Goal: Task Accomplishment & Management: Manage account settings

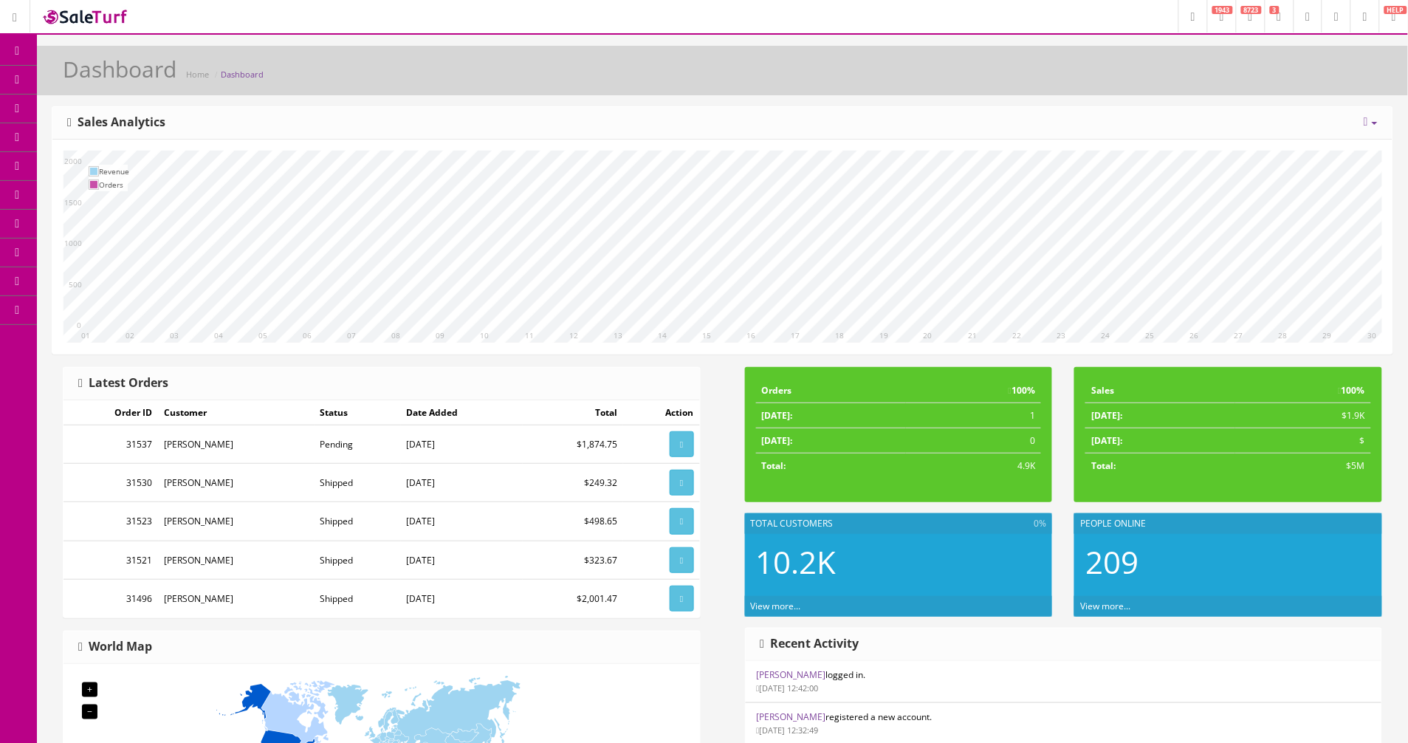
click at [86, 159] on icon at bounding box center [78, 165] width 16 height 12
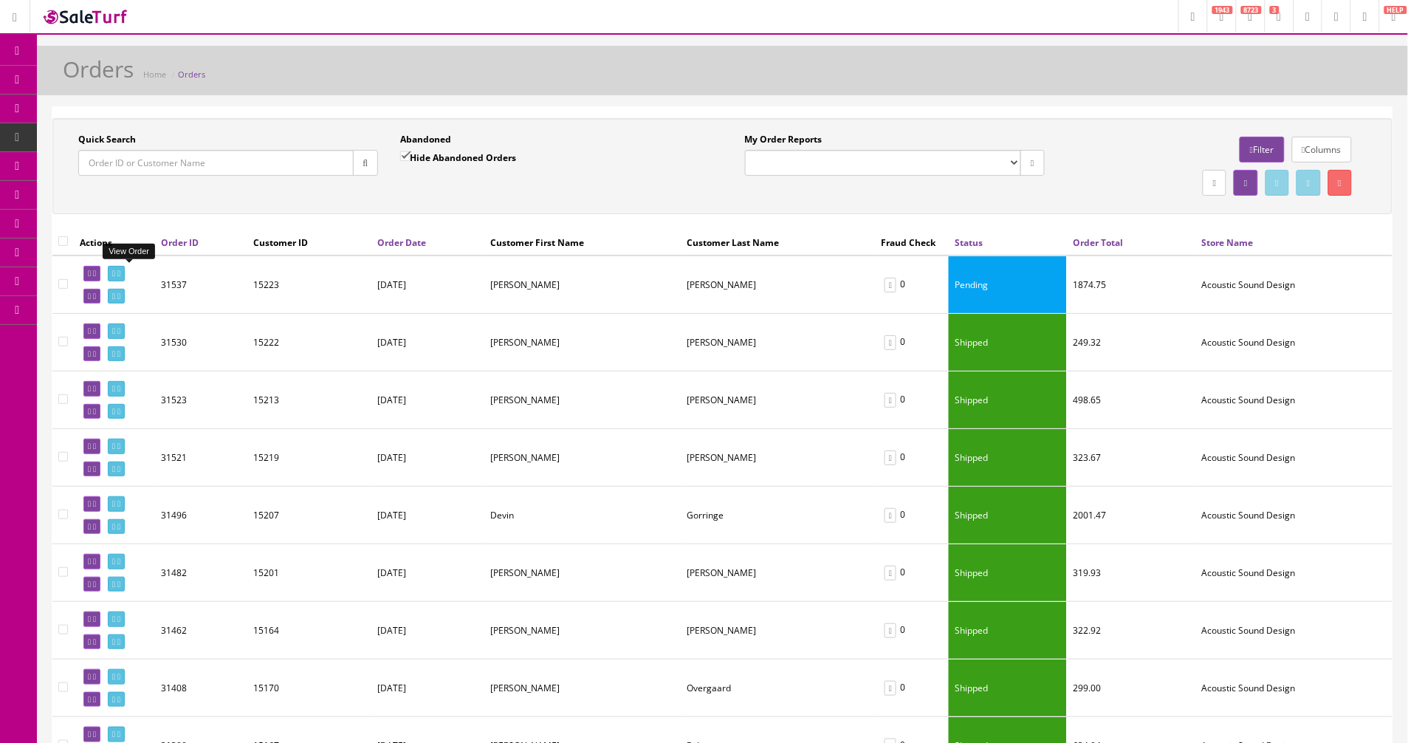
click at [125, 270] on link at bounding box center [116, 274] width 17 height 16
